Goal: Task Accomplishment & Management: Complete application form

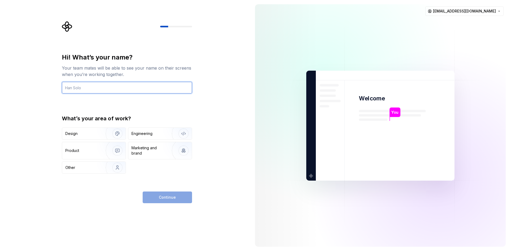
type input "g"
type input "d"
type input "debianworm"
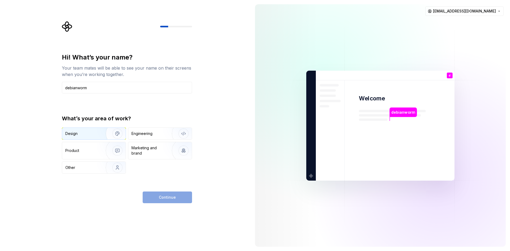
click at [93, 136] on div "Design" at bounding box center [93, 134] width 63 height 12
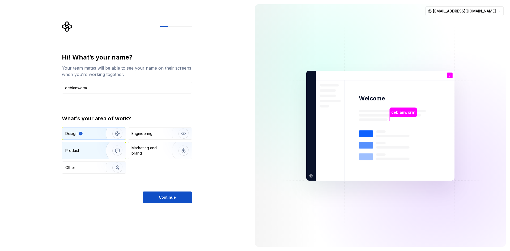
click at [92, 147] on div "Product" at bounding box center [93, 150] width 63 height 17
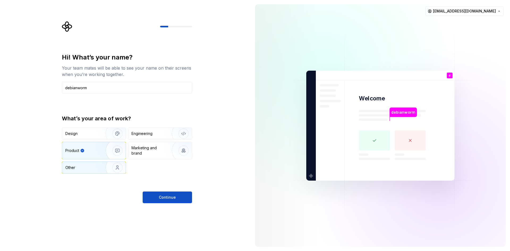
click at [94, 165] on div "Other" at bounding box center [93, 168] width 63 height 12
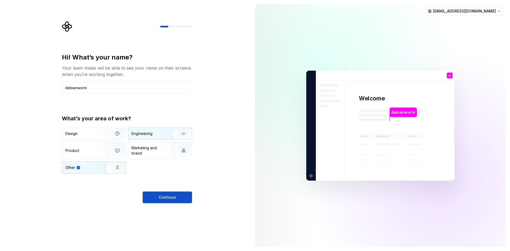
click at [157, 137] on div "Engineering" at bounding box center [159, 134] width 63 height 12
click at [173, 198] on span "Continue" at bounding box center [167, 197] width 17 height 5
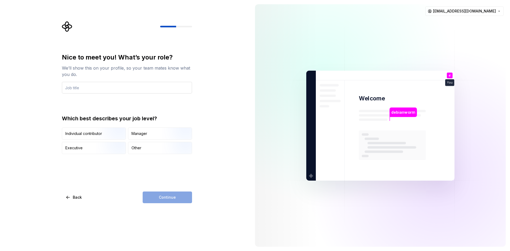
click at [95, 86] on input "text" at bounding box center [127, 88] width 130 height 12
type input "gnuslim"
click at [95, 133] on div "Individual contributor" at bounding box center [83, 133] width 37 height 5
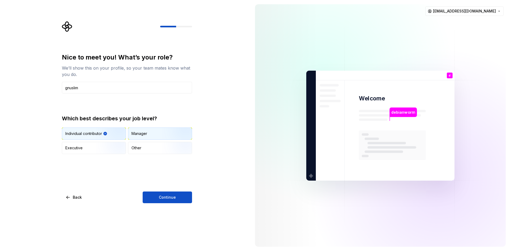
click at [137, 137] on div "Manager" at bounding box center [159, 134] width 63 height 12
click at [156, 197] on button "Continue" at bounding box center [167, 198] width 49 height 12
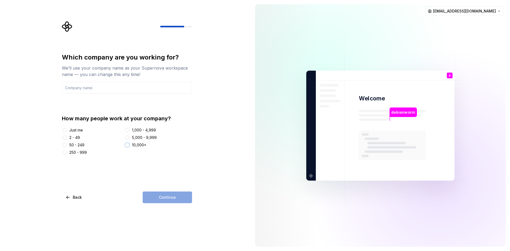
click at [129, 144] on button "10,000+" at bounding box center [127, 145] width 4 height 4
click at [154, 196] on div "Continue" at bounding box center [167, 198] width 49 height 12
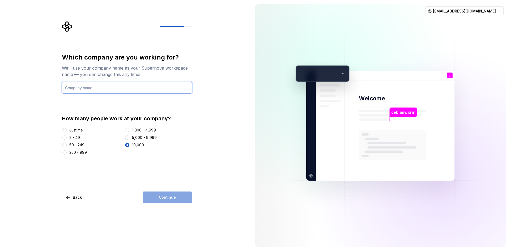
click at [84, 90] on input "text" at bounding box center [127, 88] width 130 height 12
type input "eee"
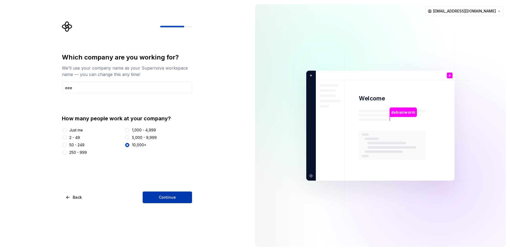
click at [166, 196] on span "Continue" at bounding box center [167, 197] width 17 height 5
